Goal: Check status: Check status

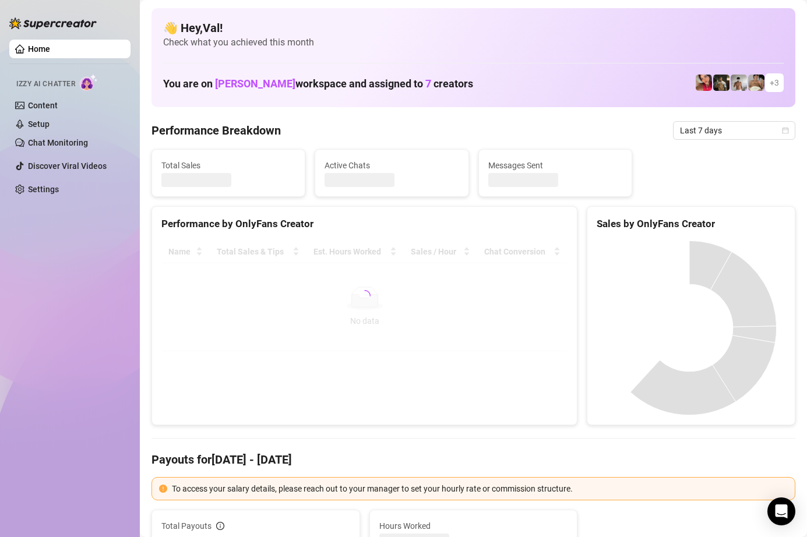
click at [28, 341] on div "Home Izzy AI Chatter Content Setup Chat Monitoring Discover Viral Videos Settin…" at bounding box center [69, 263] width 121 height 527
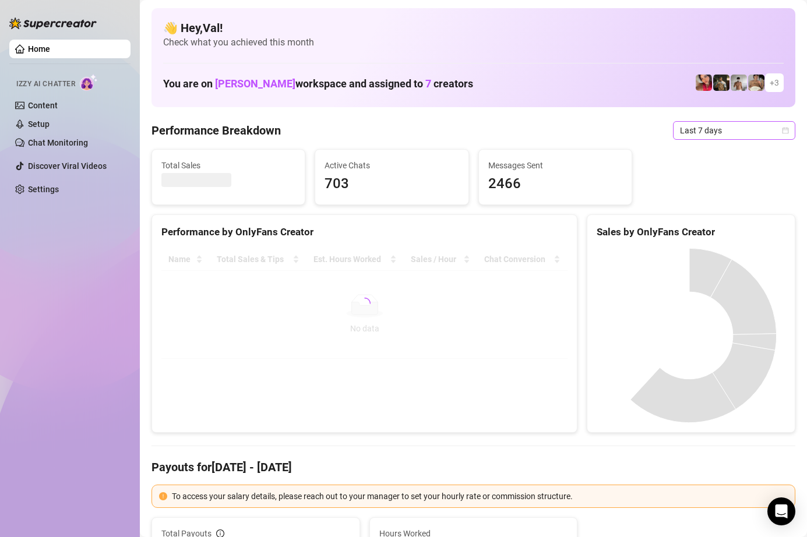
click at [782, 129] on icon "calendar" at bounding box center [785, 130] width 7 height 7
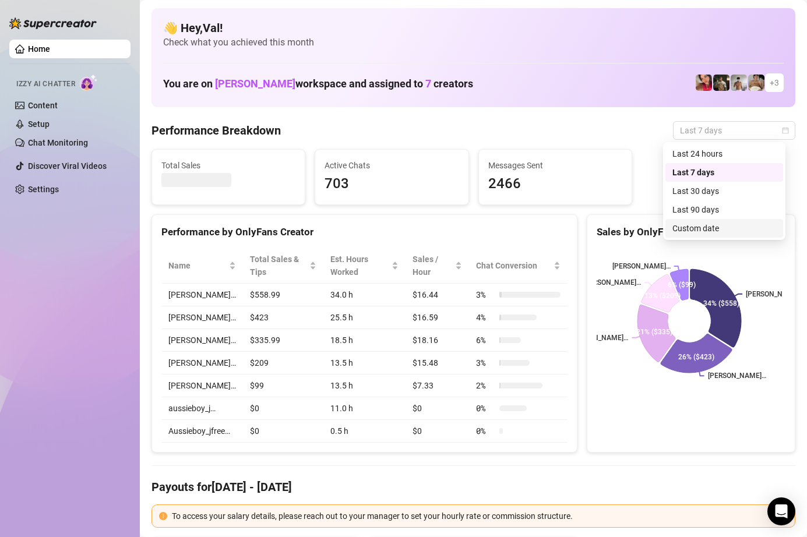
click at [687, 227] on div "Custom date" at bounding box center [724, 228] width 104 height 13
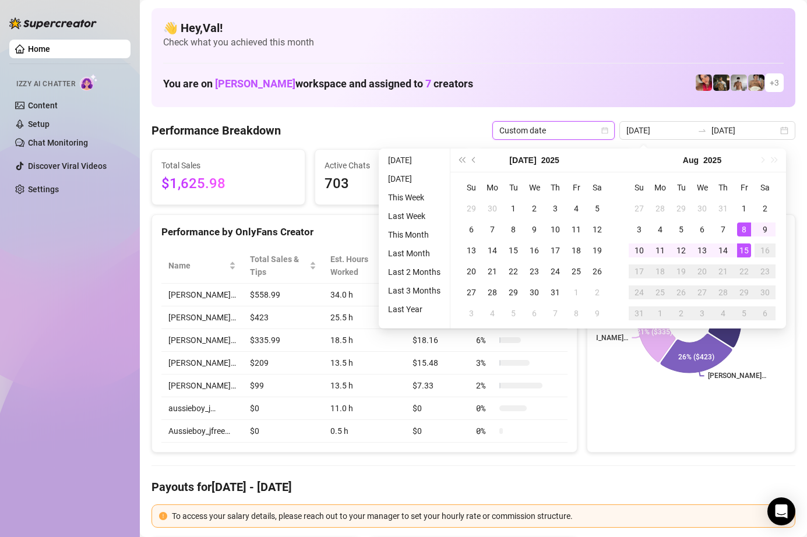
type input "[DATE]"
click at [748, 252] on div "15" at bounding box center [744, 250] width 14 height 14
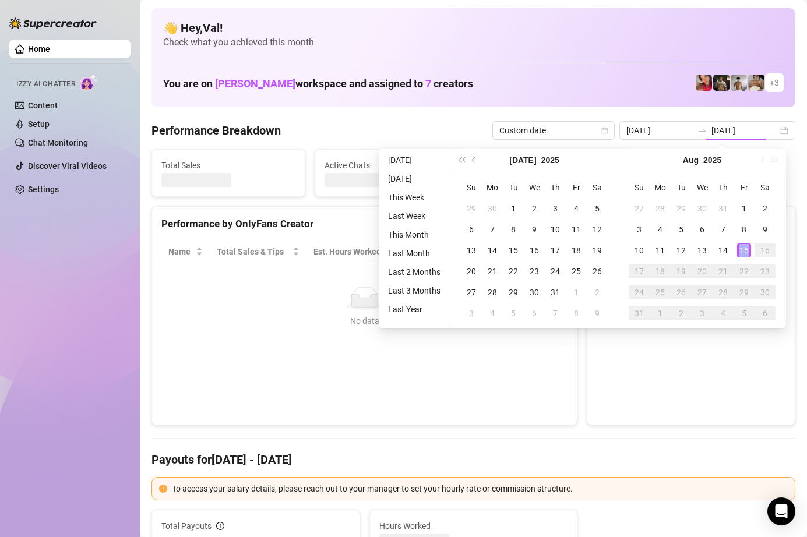
type input "[DATE]"
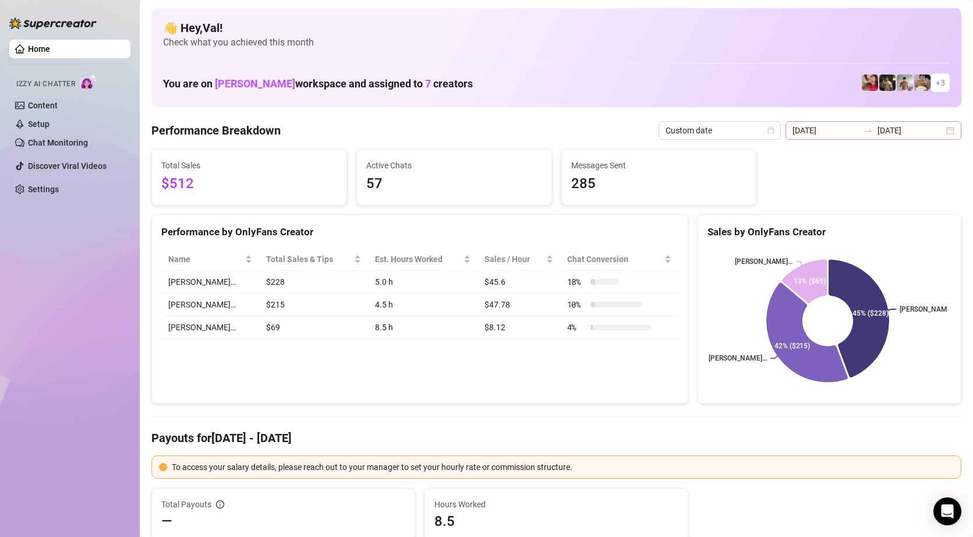
click at [806, 130] on div "[DATE] [DATE]" at bounding box center [874, 130] width 176 height 19
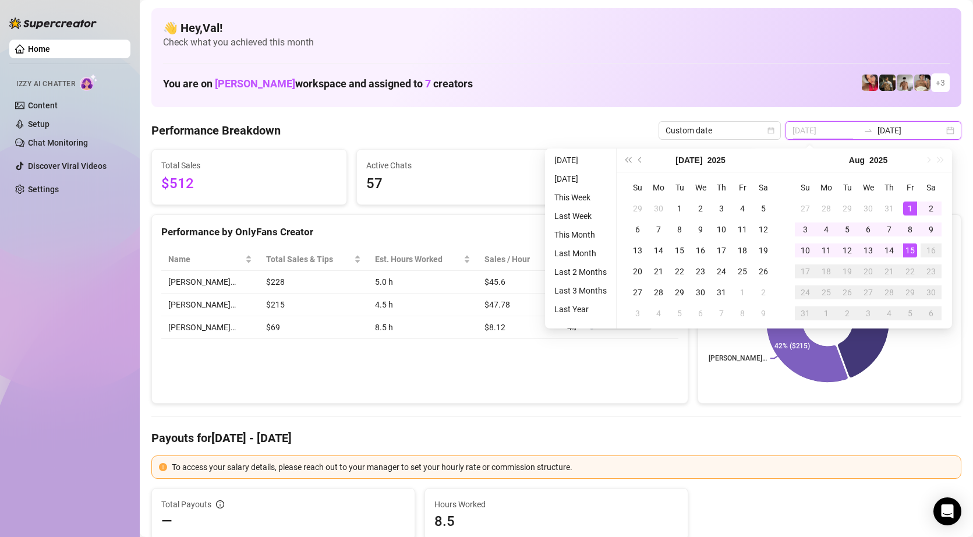
type input "[DATE]"
click at [806, 209] on div "1" at bounding box center [910, 209] width 14 height 14
type input "[DATE]"
click at [806, 244] on div "15" at bounding box center [910, 250] width 14 height 14
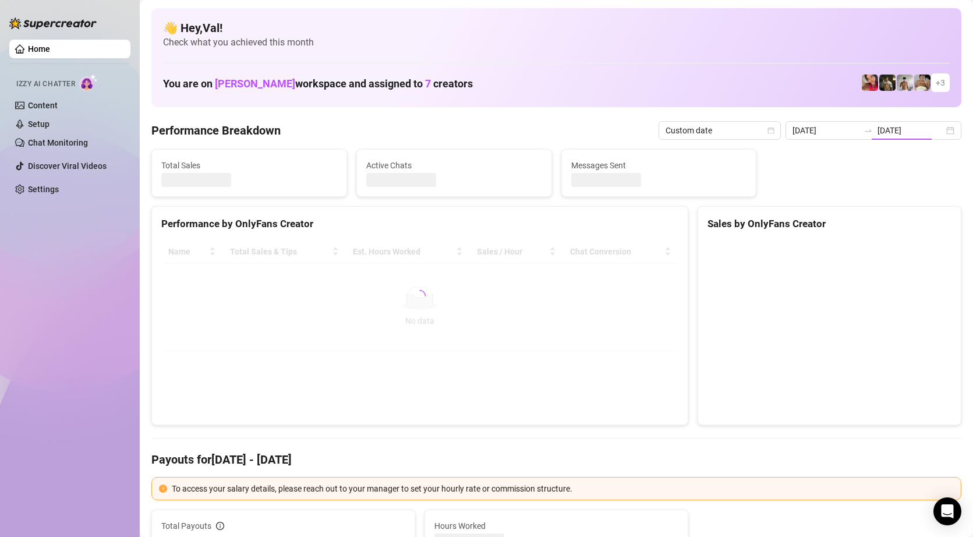
type input "[DATE]"
